Goal: Information Seeking & Learning: Learn about a topic

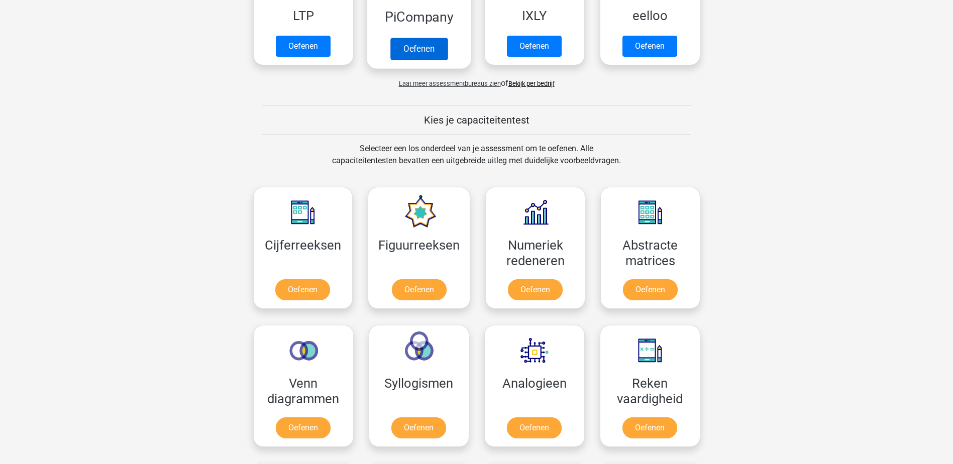
scroll to position [301, 0]
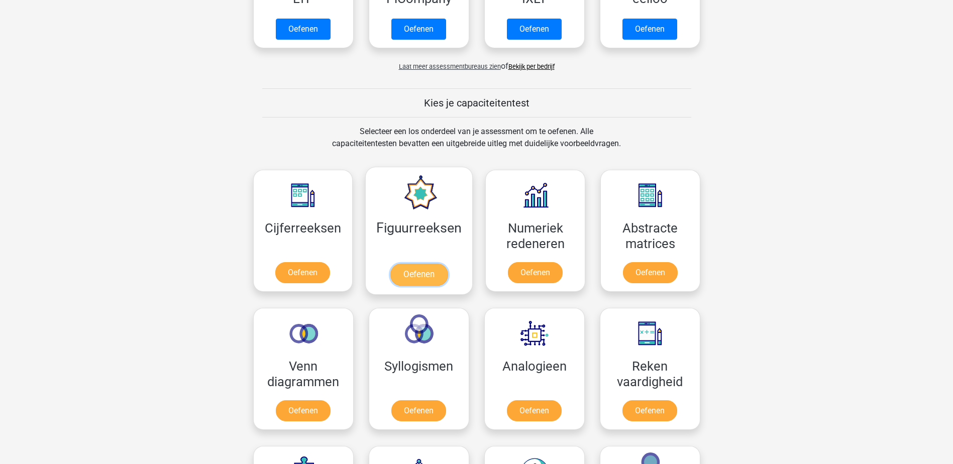
click at [420, 275] on link "Oefenen" at bounding box center [418, 275] width 57 height 22
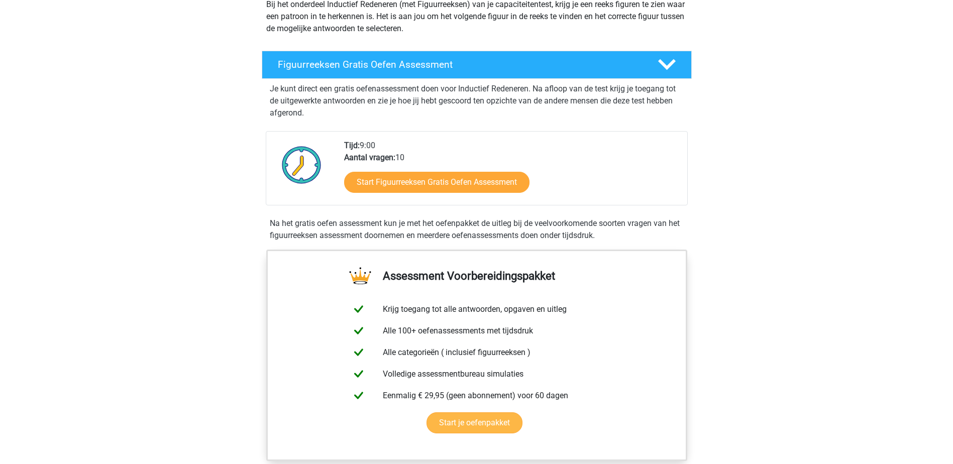
scroll to position [100, 0]
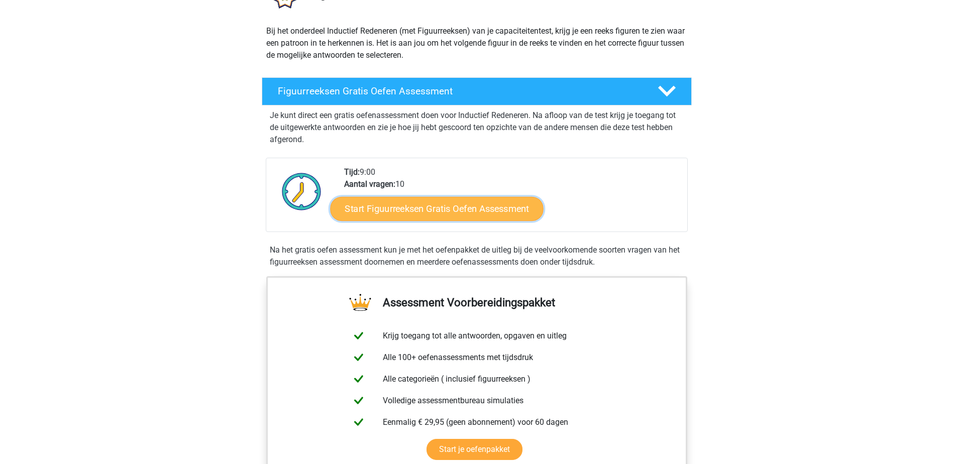
click at [406, 215] on link "Start Figuurreeksen Gratis Oefen Assessment" at bounding box center [436, 208] width 213 height 24
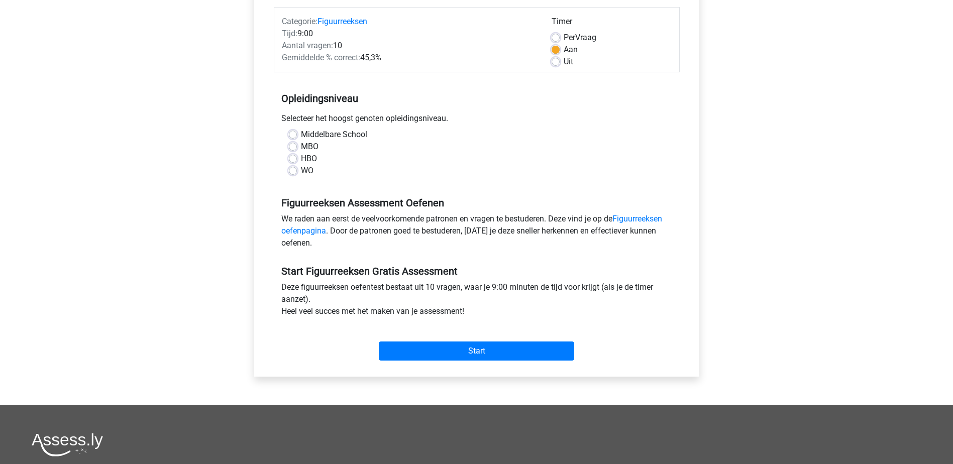
scroll to position [201, 0]
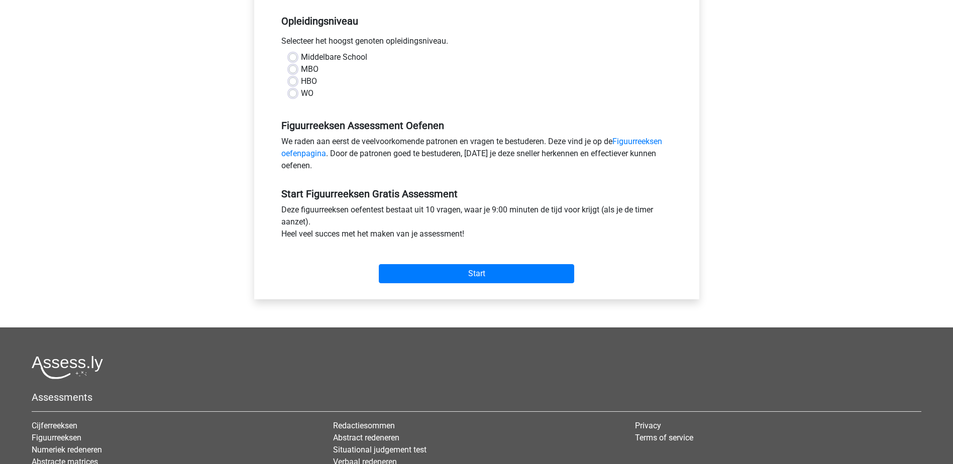
click at [300, 80] on div "HBO" at bounding box center [477, 81] width 376 height 12
click at [301, 81] on label "HBO" at bounding box center [309, 81] width 16 height 12
click at [296, 81] on input "HBO" at bounding box center [293, 80] width 8 height 10
radio input "true"
click at [426, 272] on input "Start" at bounding box center [476, 273] width 195 height 19
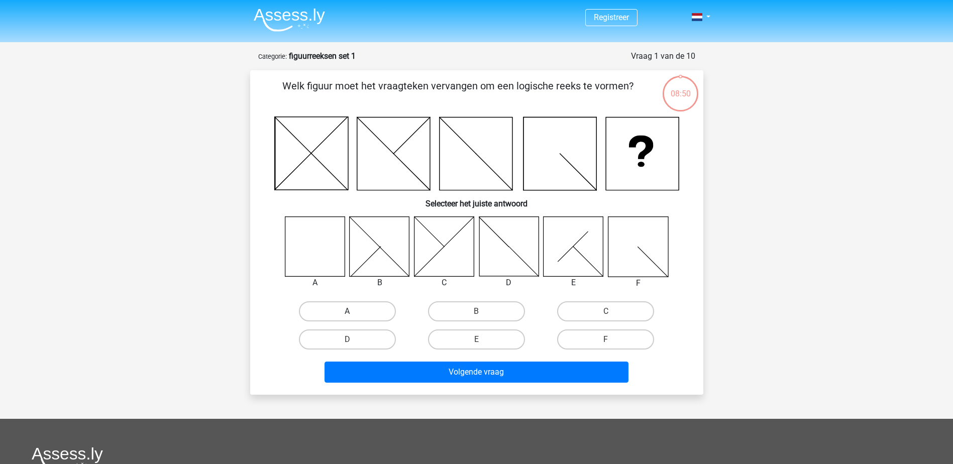
click at [339, 308] on label "A" at bounding box center [347, 311] width 97 height 20
click at [347, 311] on input "A" at bounding box center [350, 314] width 7 height 7
radio input "true"
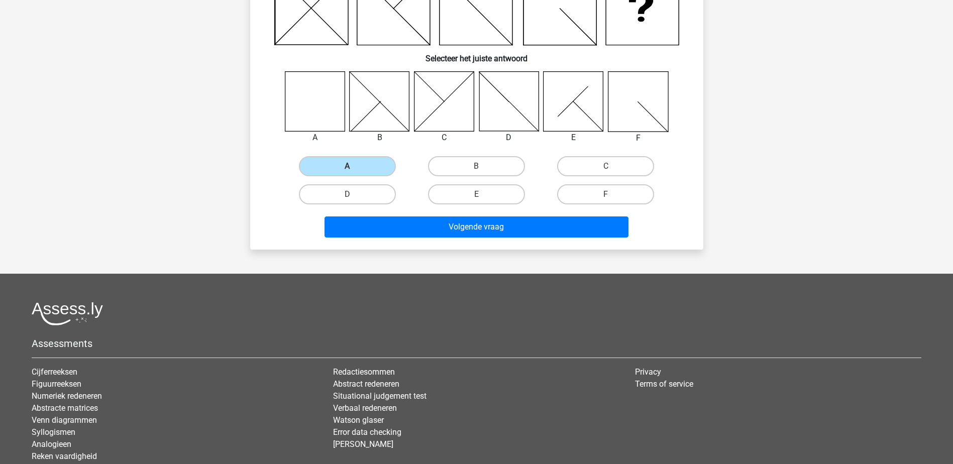
scroll to position [151, 0]
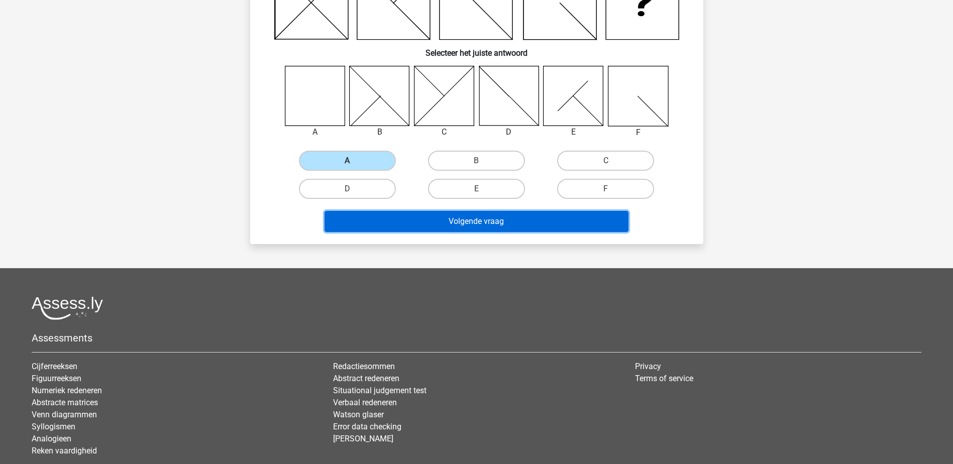
click at [424, 226] on button "Volgende vraag" at bounding box center [476, 221] width 304 height 21
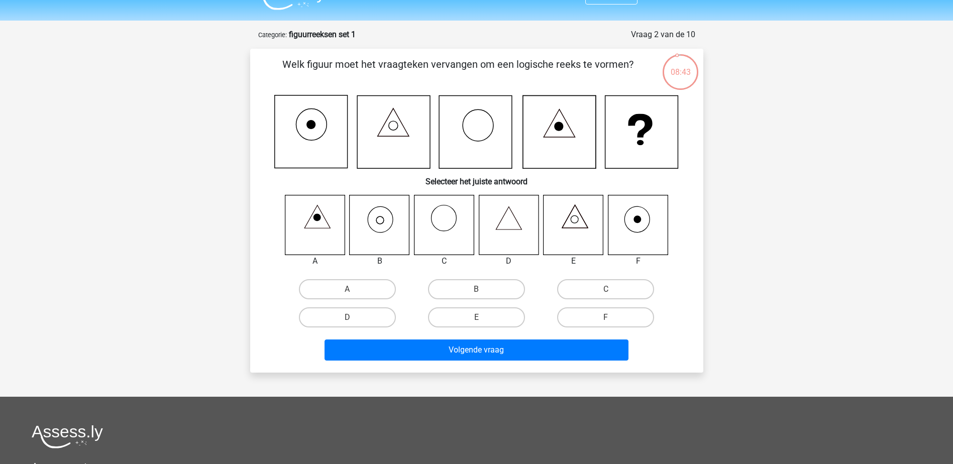
scroll to position [0, 0]
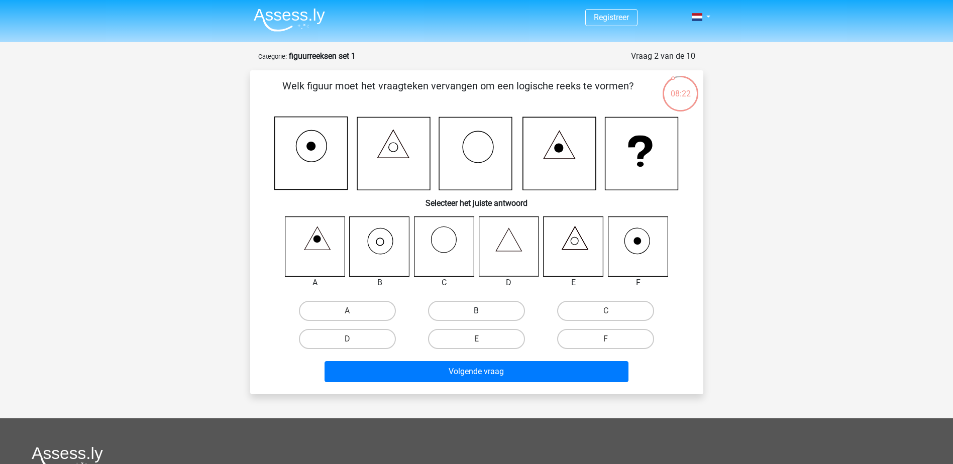
click at [444, 308] on label "B" at bounding box center [476, 311] width 97 height 20
click at [476, 311] on input "B" at bounding box center [479, 314] width 7 height 7
radio input "true"
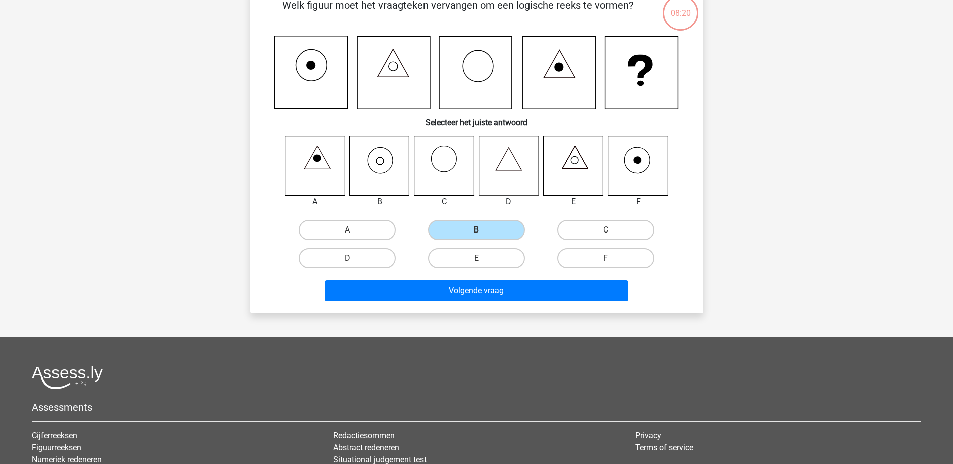
scroll to position [100, 0]
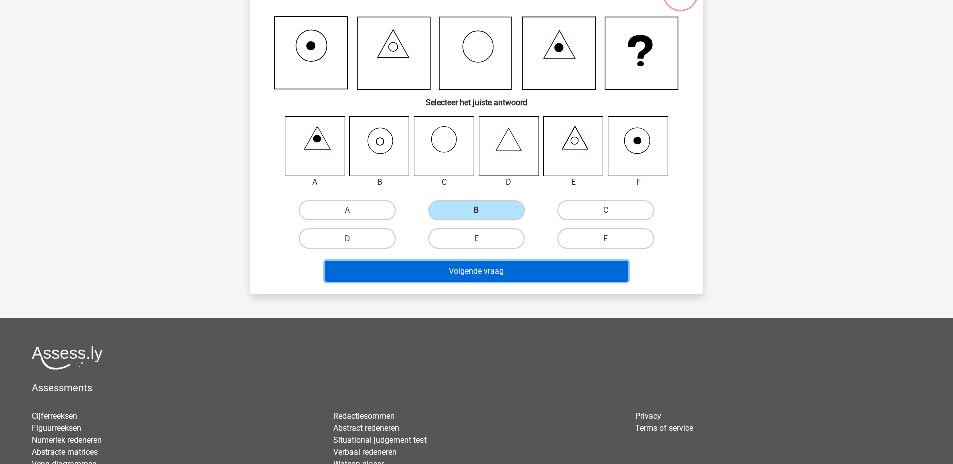
click at [414, 276] on button "Volgende vraag" at bounding box center [476, 271] width 304 height 21
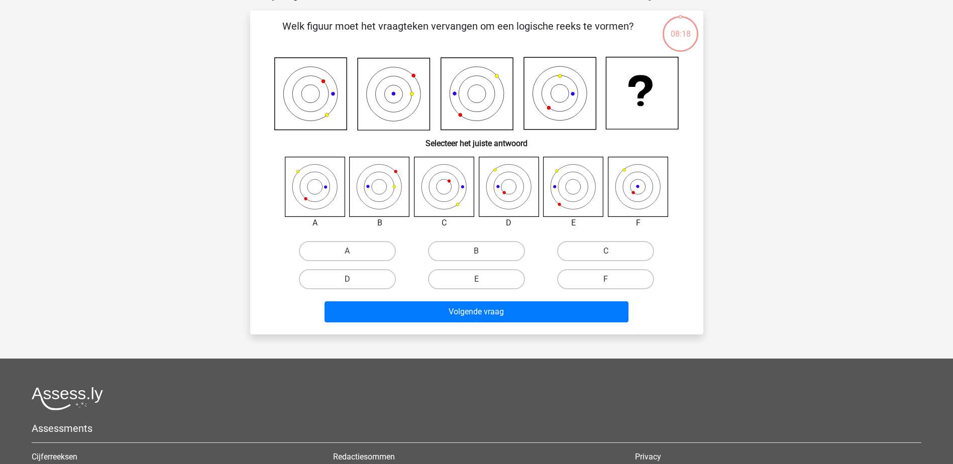
scroll to position [50, 0]
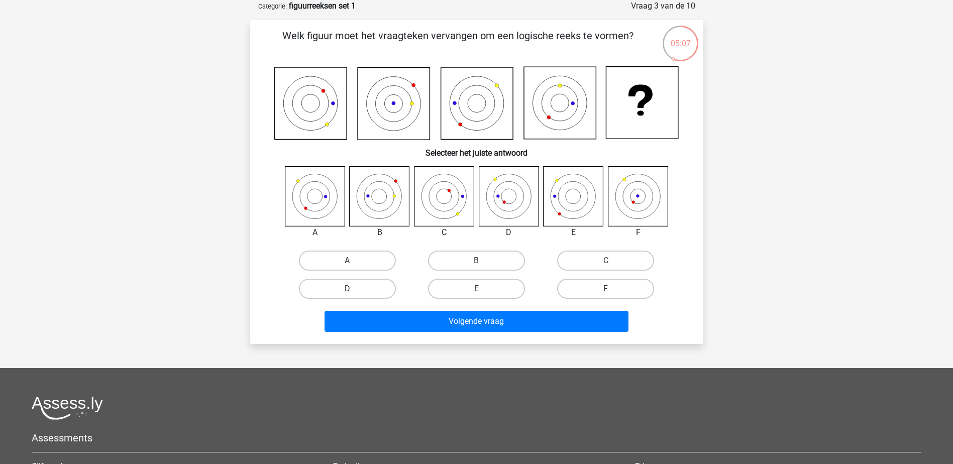
click at [370, 290] on label "D" at bounding box center [347, 289] width 97 height 20
click at [354, 290] on input "D" at bounding box center [350, 292] width 7 height 7
radio input "true"
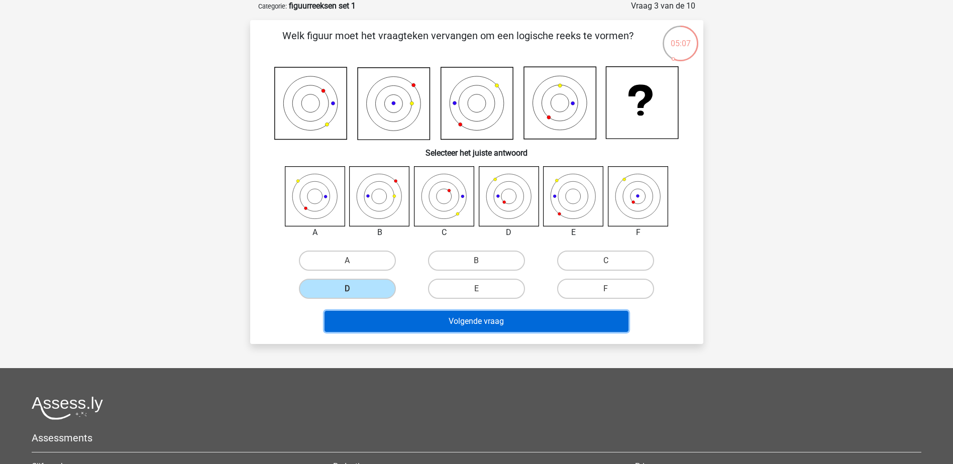
click at [435, 322] on button "Volgende vraag" at bounding box center [476, 321] width 304 height 21
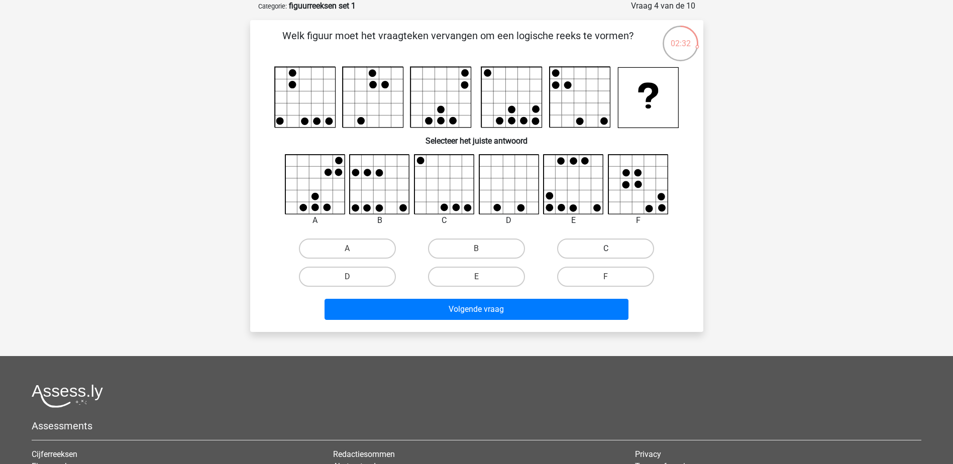
click at [581, 247] on label "C" at bounding box center [605, 249] width 97 height 20
click at [606, 249] on input "C" at bounding box center [609, 252] width 7 height 7
radio input "true"
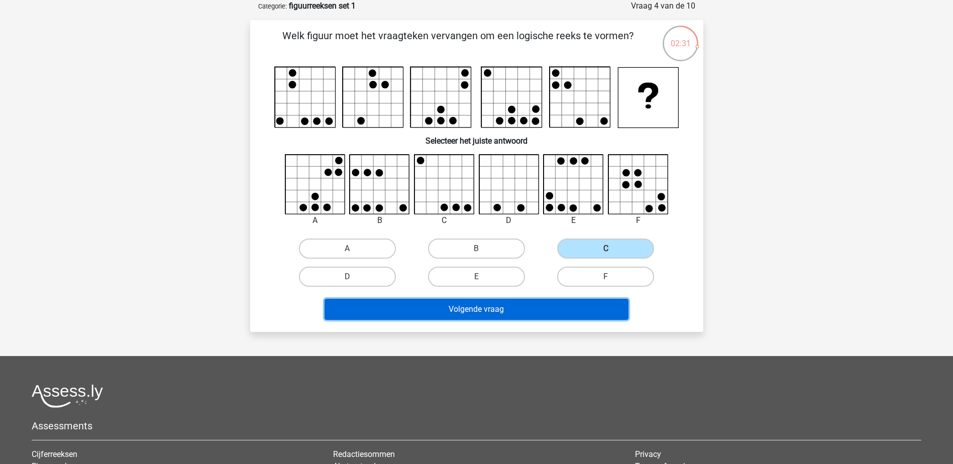
click at [489, 306] on button "Volgende vraag" at bounding box center [476, 309] width 304 height 21
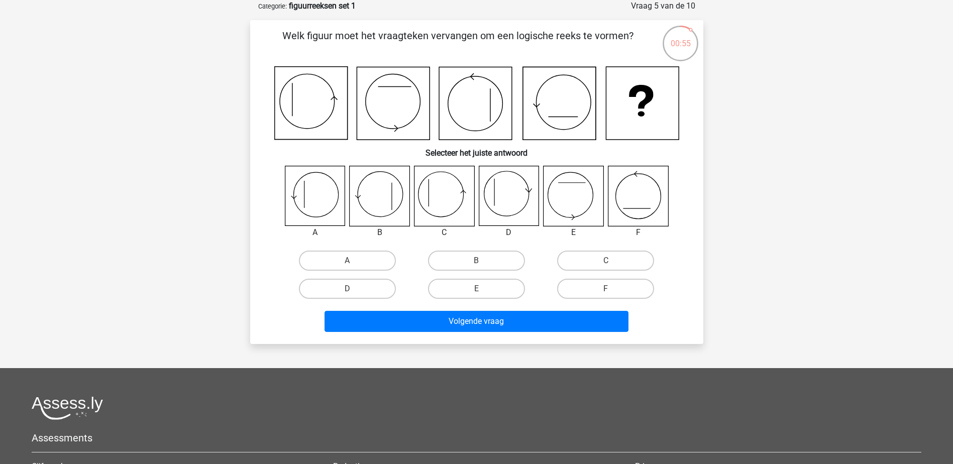
click at [439, 200] on icon at bounding box center [444, 196] width 60 height 60
click at [597, 256] on label "C" at bounding box center [605, 261] width 97 height 20
click at [606, 261] on input "C" at bounding box center [609, 264] width 7 height 7
radio input "true"
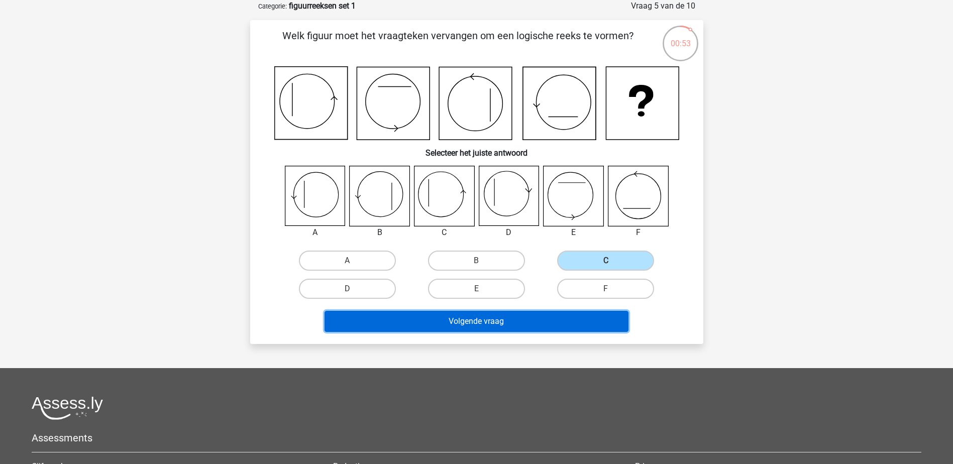
click at [512, 324] on button "Volgende vraag" at bounding box center [476, 321] width 304 height 21
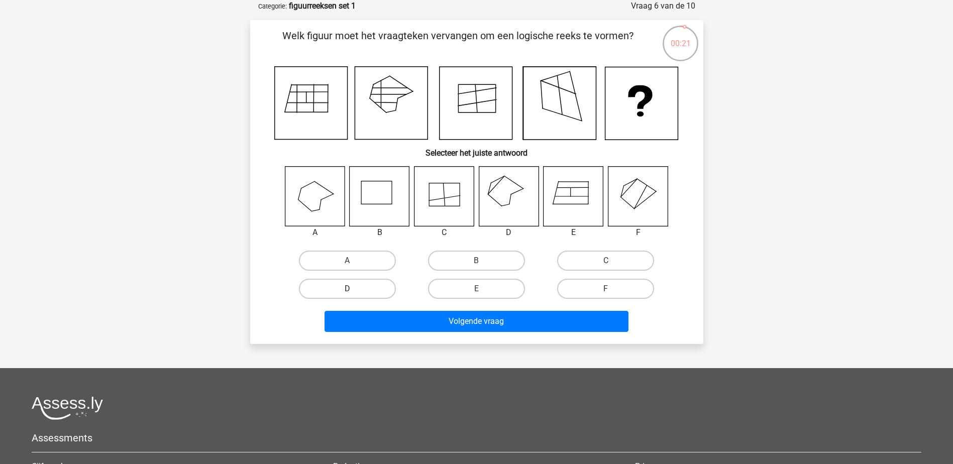
click at [339, 294] on label "D" at bounding box center [347, 289] width 97 height 20
click at [347, 294] on input "D" at bounding box center [350, 292] width 7 height 7
radio input "true"
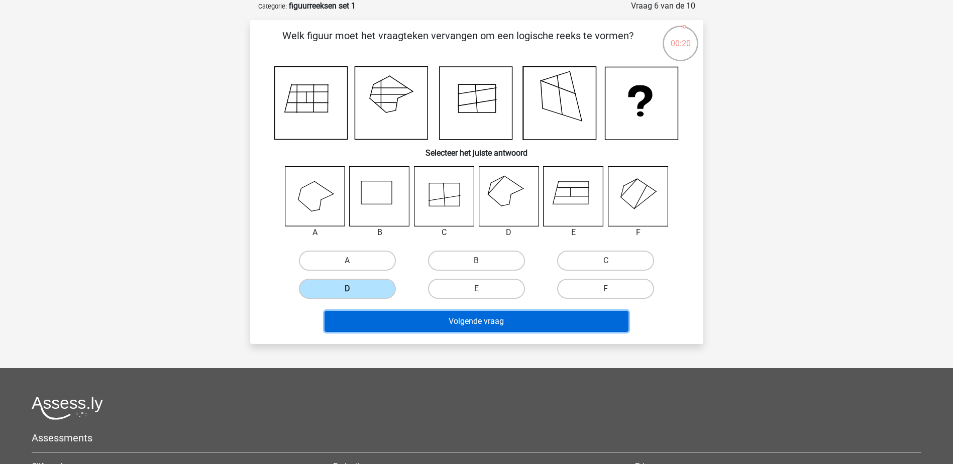
click at [447, 325] on button "Volgende vraag" at bounding box center [476, 321] width 304 height 21
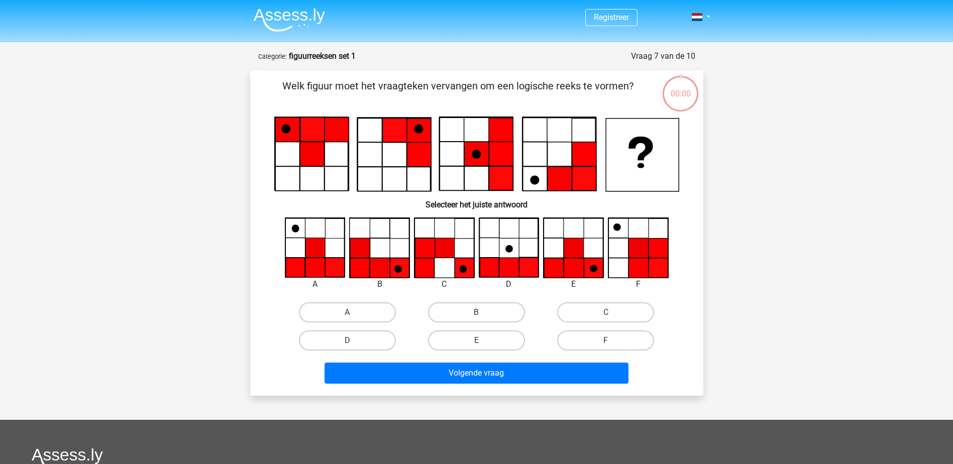
scroll to position [50, 0]
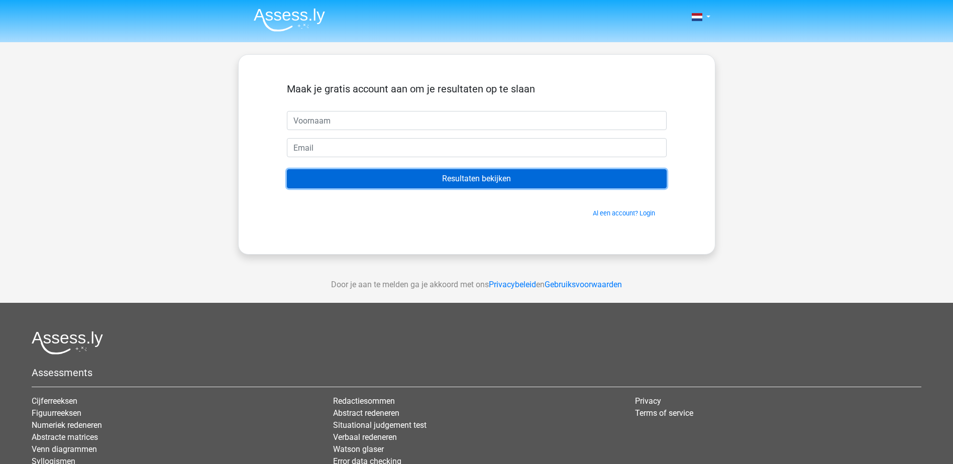
click at [494, 181] on input "Resultaten bekijken" at bounding box center [477, 178] width 380 height 19
